Goal: Information Seeking & Learning: Check status

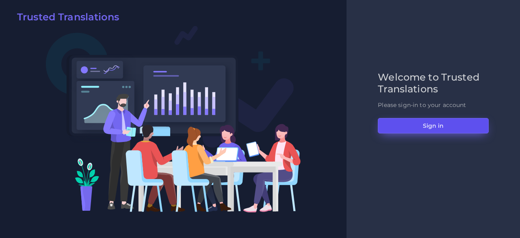
click at [437, 120] on button "Sign in" at bounding box center [433, 125] width 111 height 15
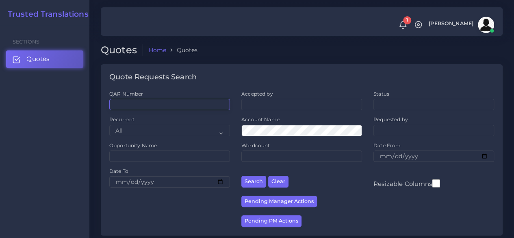
click at [149, 102] on input "QAR Number" at bounding box center [169, 104] width 121 height 11
paste input "QAR125111"
type input "QAR125111"
click at [241, 175] on button "Search" at bounding box center [253, 181] width 25 height 12
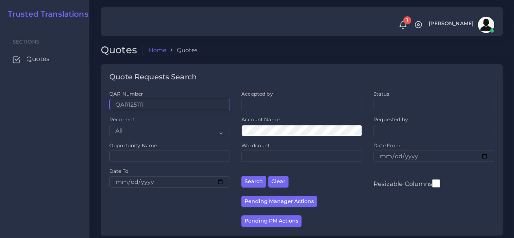
drag, startPoint x: 158, startPoint y: 108, endPoint x: 89, endPoint y: 102, distance: 70.1
click at [89, 102] on body "1 Notifications 1 New Driver Update: Extra Quality renamed to Quality Changed" at bounding box center [257, 119] width 514 height 238
paste input "35"
type input "QAR125135"
click at [241, 175] on button "Search" at bounding box center [253, 181] width 25 height 12
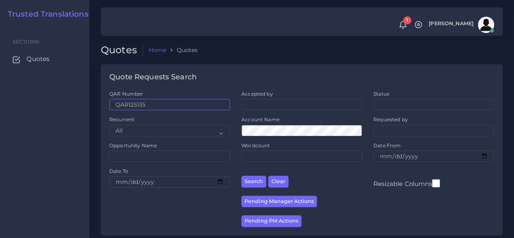
click at [157, 100] on input "QAR125135" at bounding box center [169, 104] width 121 height 11
drag, startPoint x: 156, startPoint y: 100, endPoint x: 101, endPoint y: 101, distance: 55.2
click at [101, 101] on div "QAR Number QAR125135 Accepted by All Donaldo Barahona Ricardo Mejia Andrea Pobl…" at bounding box center [302, 162] width 402 height 145
paste input "48"
type input "QAR125148"
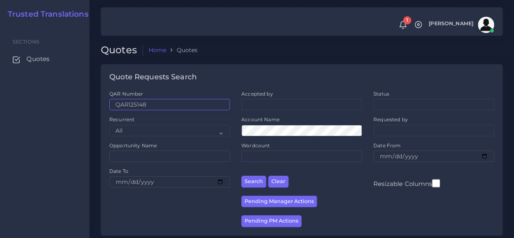
click at [241, 175] on button "Search" at bounding box center [253, 181] width 25 height 12
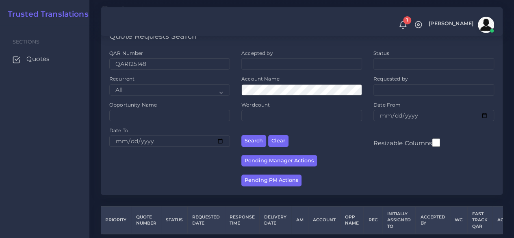
scroll to position [73, 0]
